Goal: Complete application form: Complete application form

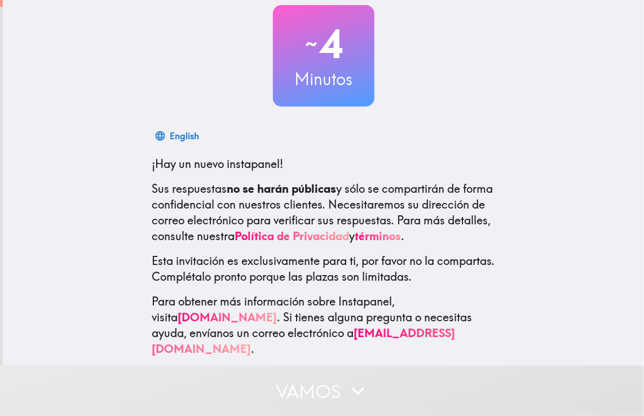
scroll to position [68, 0]
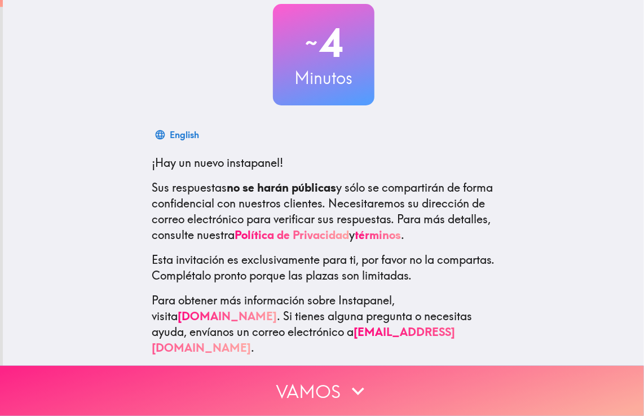
click at [403, 371] on button "Vamos" at bounding box center [322, 391] width 644 height 50
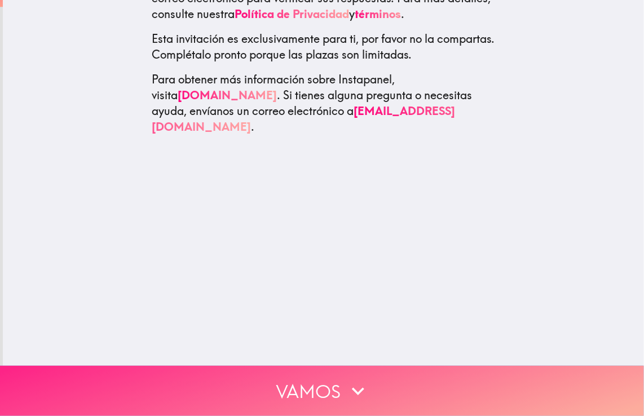
scroll to position [0, 0]
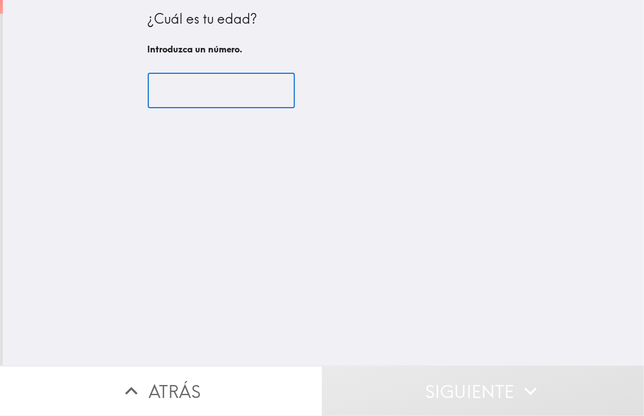
click at [203, 96] on input "number" at bounding box center [221, 90] width 147 height 35
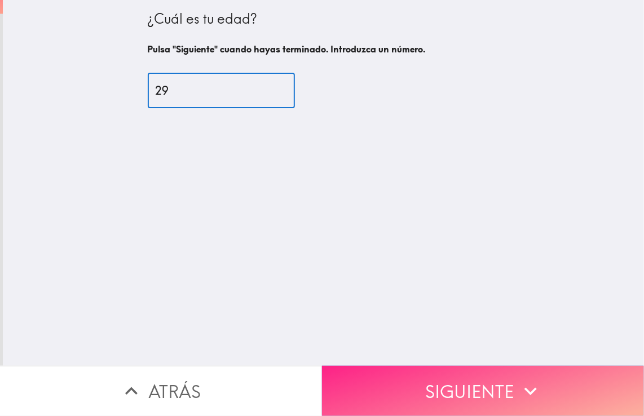
type input "29"
click at [549, 379] on button "Siguiente" at bounding box center [483, 391] width 322 height 50
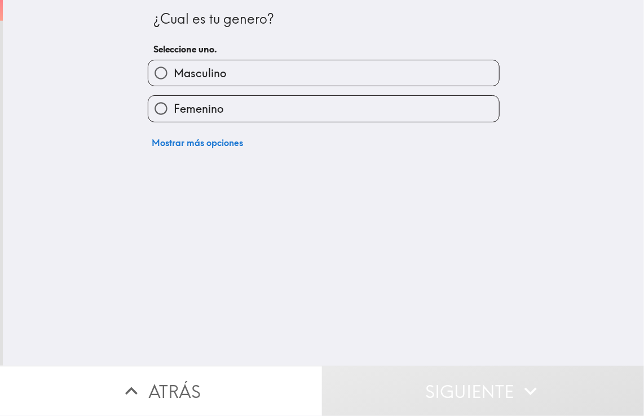
click at [174, 72] on span "Masculino" at bounding box center [200, 73] width 52 height 16
click at [167, 72] on input "Masculino" at bounding box center [160, 72] width 25 height 25
radio input "true"
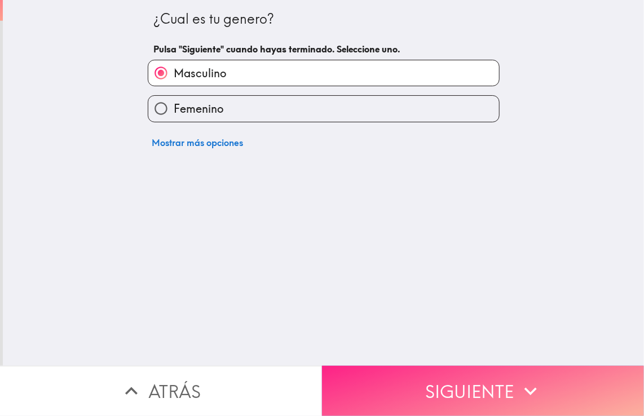
click at [458, 379] on button "Siguiente" at bounding box center [483, 391] width 322 height 50
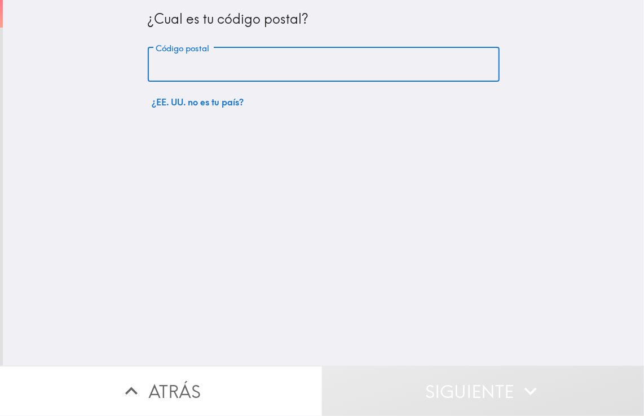
click at [203, 63] on input "Código postal" at bounding box center [324, 64] width 352 height 35
type input "33174"
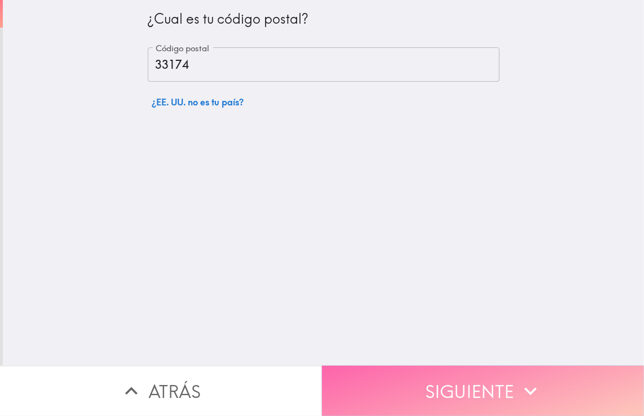
click at [424, 369] on button "Siguiente" at bounding box center [483, 391] width 322 height 50
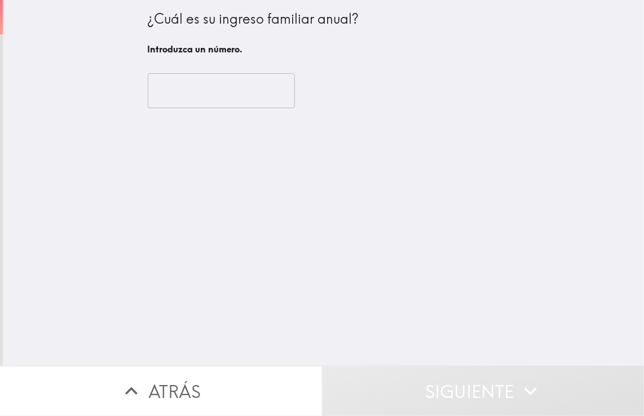
click at [194, 94] on input "number" at bounding box center [221, 90] width 147 height 35
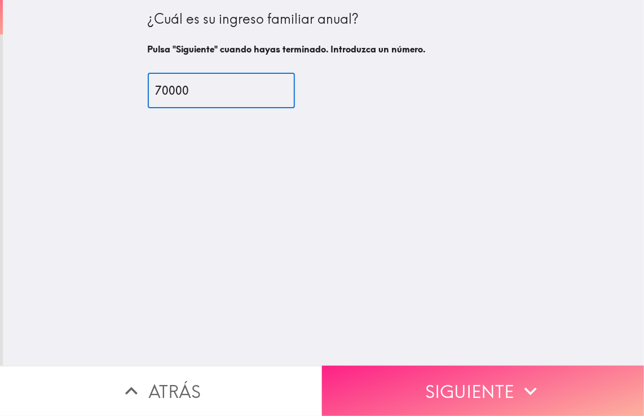
type input "70000"
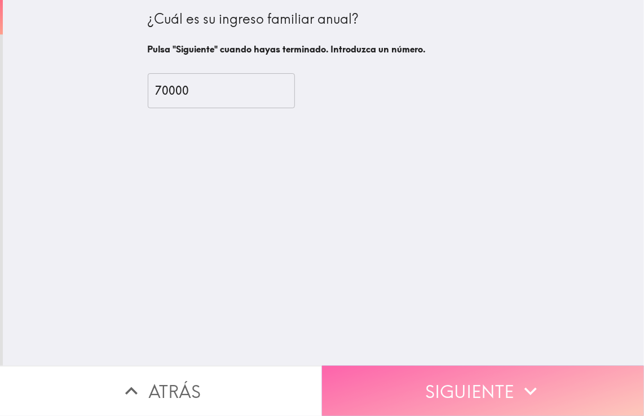
click at [584, 373] on button "Siguiente" at bounding box center [483, 391] width 322 height 50
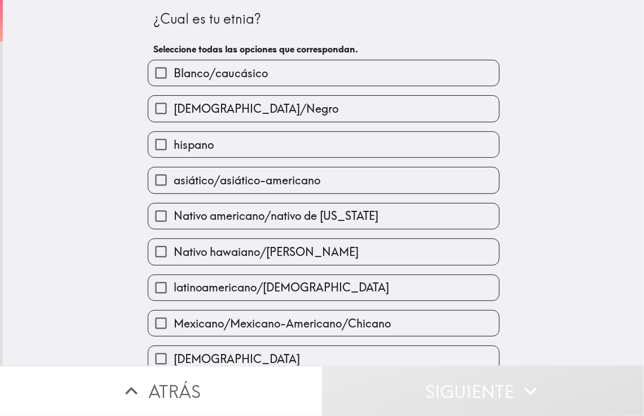
click at [203, 156] on label "hispano" at bounding box center [323, 144] width 351 height 25
click at [174, 156] on input "hispano" at bounding box center [160, 144] width 25 height 25
checkbox input "true"
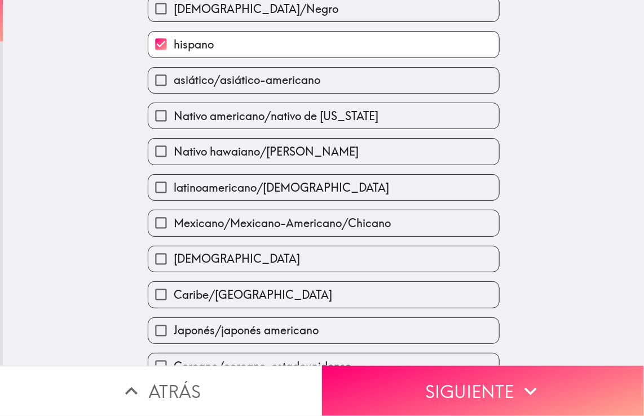
scroll to position [169, 0]
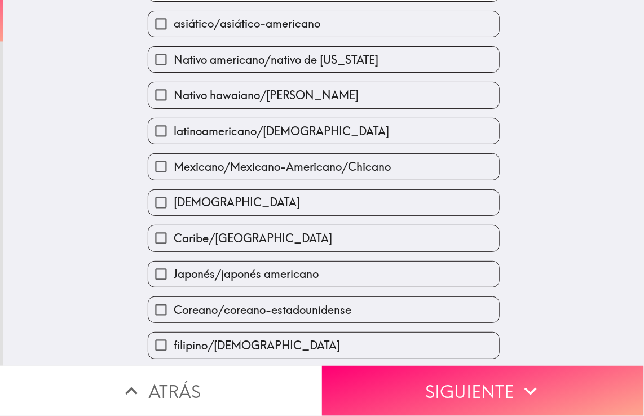
click at [244, 133] on span "latinoamericano/[DEMOGRAPHIC_DATA]" at bounding box center [281, 132] width 215 height 16
click at [174, 133] on input "latinoamericano/[DEMOGRAPHIC_DATA]" at bounding box center [160, 130] width 25 height 25
checkbox input "true"
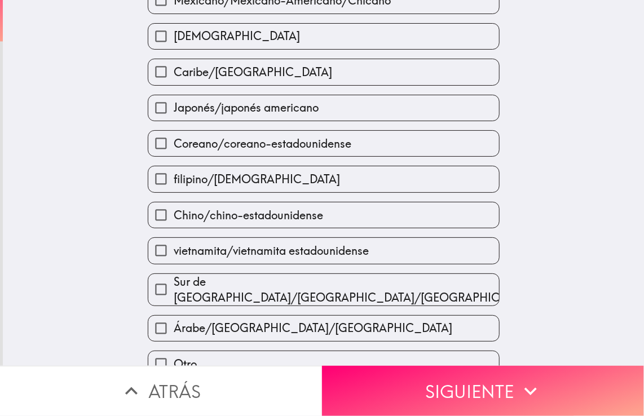
scroll to position [338, 0]
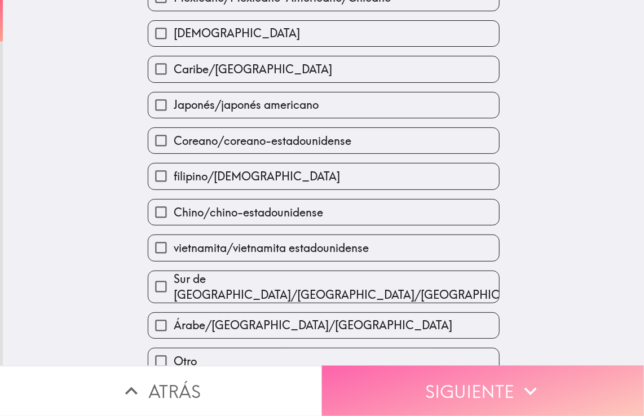
click at [445, 371] on button "Siguiente" at bounding box center [483, 391] width 322 height 50
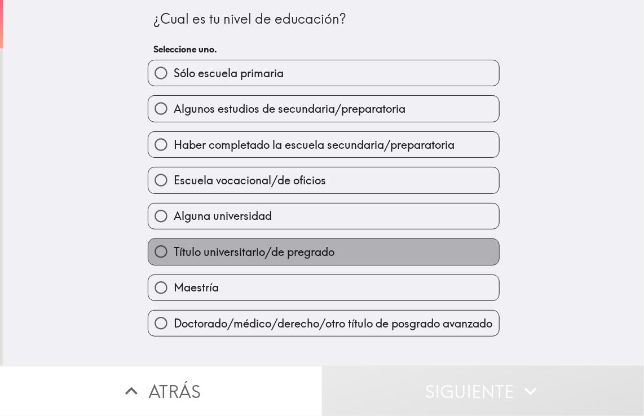
click at [243, 258] on label "Título universitario/de pregrado" at bounding box center [323, 251] width 351 height 25
click at [174, 258] on input "Título universitario/de pregrado" at bounding box center [160, 251] width 25 height 25
radio input "true"
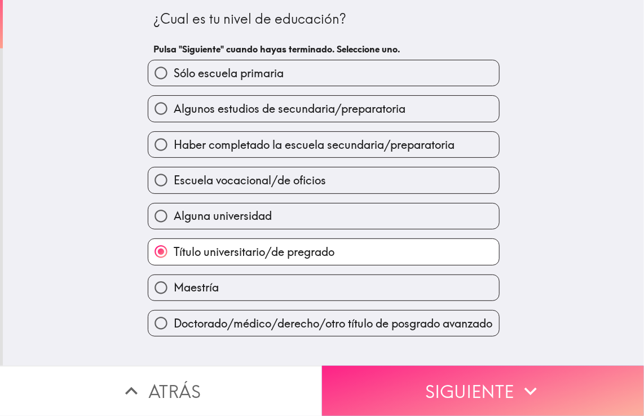
click at [489, 390] on button "Siguiente" at bounding box center [483, 391] width 322 height 50
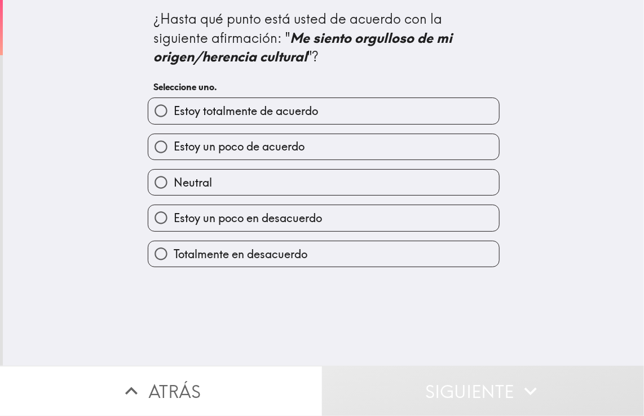
click at [244, 118] on span "Estoy totalmente de acuerdo" at bounding box center [246, 111] width 144 height 16
click at [174, 118] on input "Estoy totalmente de acuerdo" at bounding box center [160, 110] width 25 height 25
radio input "true"
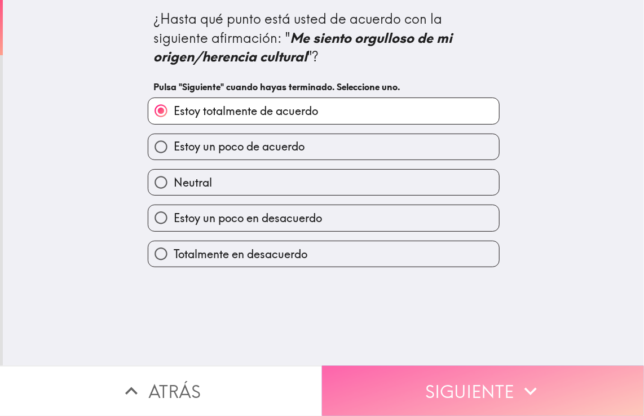
click at [494, 369] on button "Siguiente" at bounding box center [483, 391] width 322 height 50
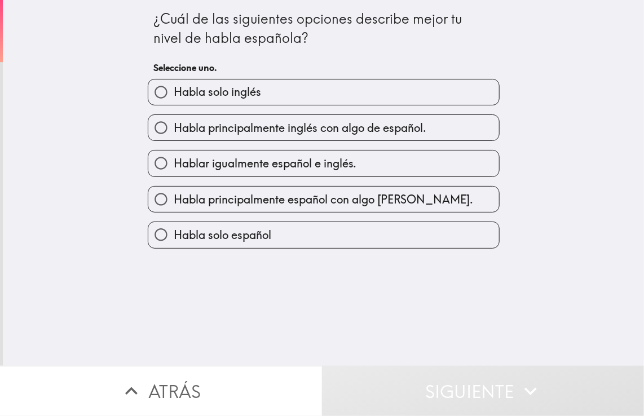
click at [238, 166] on span "Hablar igualmente español e inglés." at bounding box center [265, 164] width 183 height 16
click at [174, 166] on input "Hablar igualmente español e inglés." at bounding box center [160, 163] width 25 height 25
radio input "true"
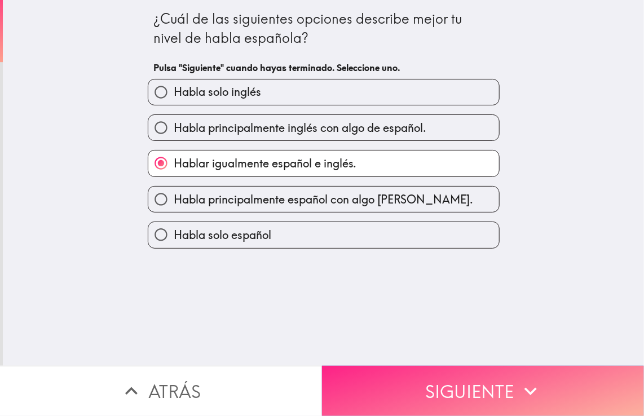
click at [495, 380] on button "Siguiente" at bounding box center [483, 391] width 322 height 50
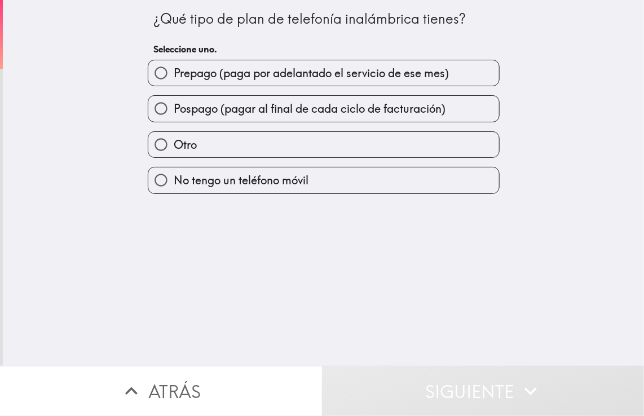
click at [298, 105] on span "Pospago (pagar al final de cada ciclo de facturación)" at bounding box center [310, 109] width 272 height 16
click at [174, 105] on input "Pospago (pagar al final de cada ciclo de facturación)" at bounding box center [160, 108] width 25 height 25
radio input "true"
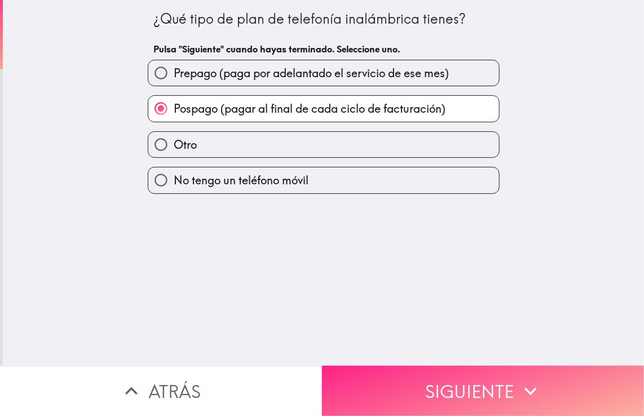
click at [405, 375] on button "Siguiente" at bounding box center [483, 391] width 322 height 50
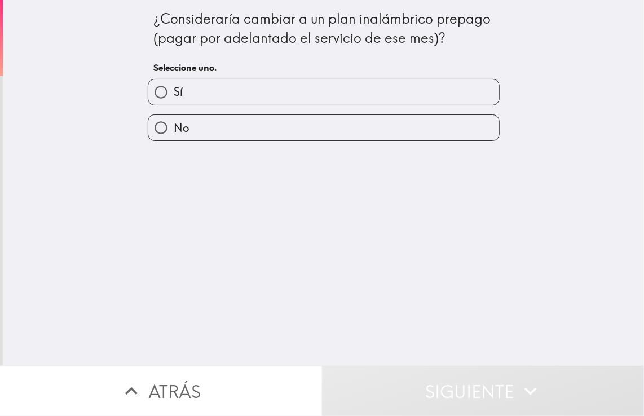
click at [369, 127] on label "No" at bounding box center [323, 127] width 351 height 25
click at [174, 127] on input "No" at bounding box center [160, 127] width 25 height 25
radio input "true"
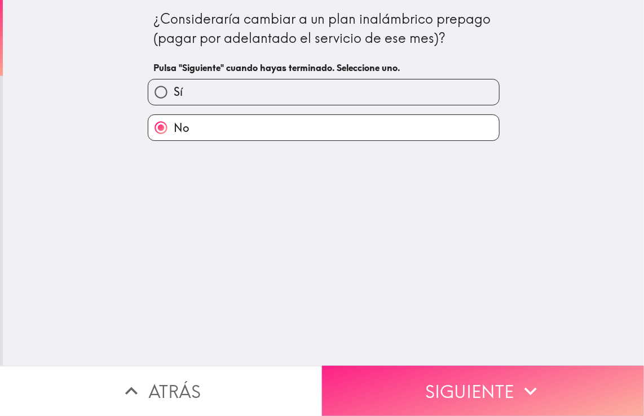
click at [428, 371] on button "Siguiente" at bounding box center [483, 391] width 322 height 50
